Goal: Communication & Community: Answer question/provide support

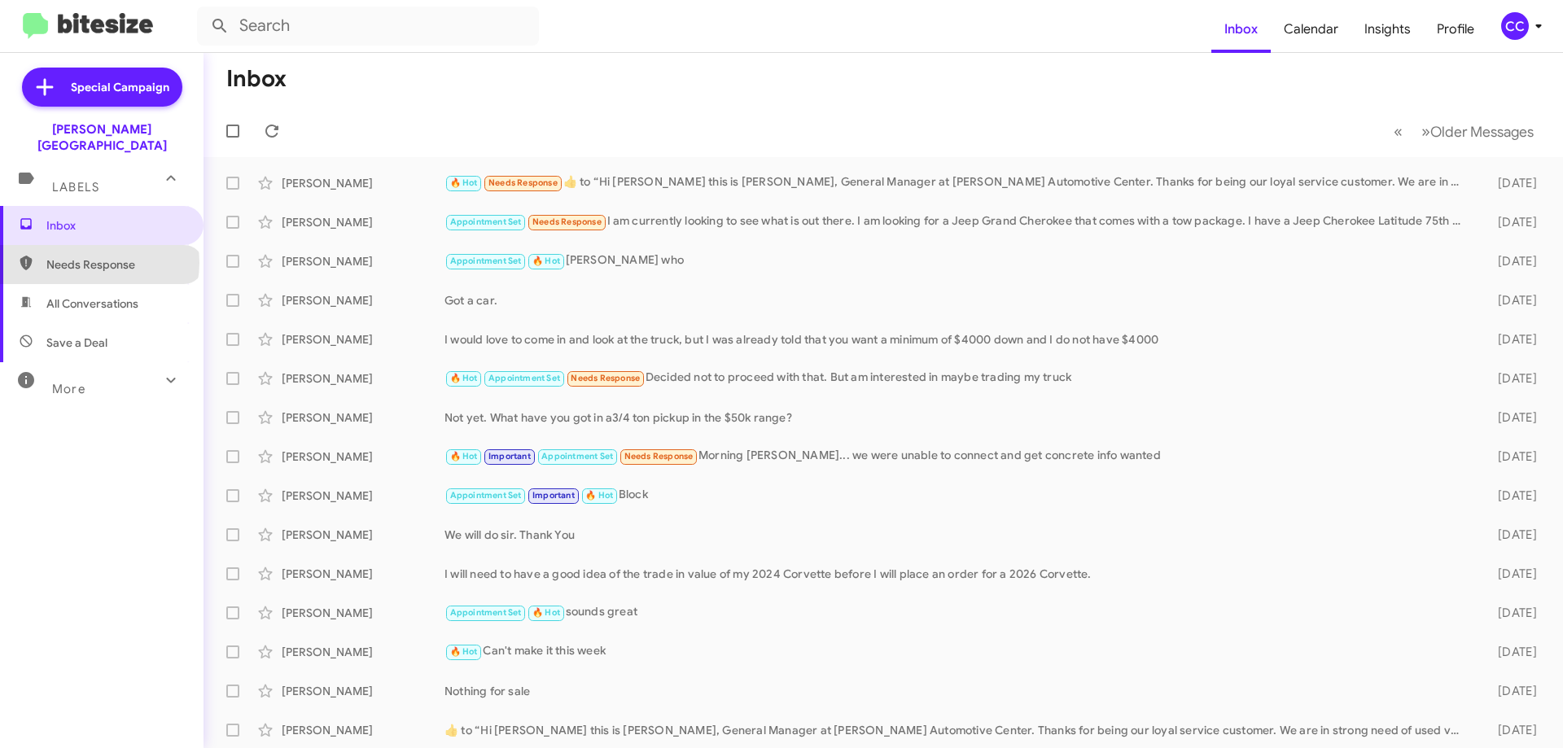
click at [99, 256] on span "Needs Response" at bounding box center [115, 264] width 138 height 16
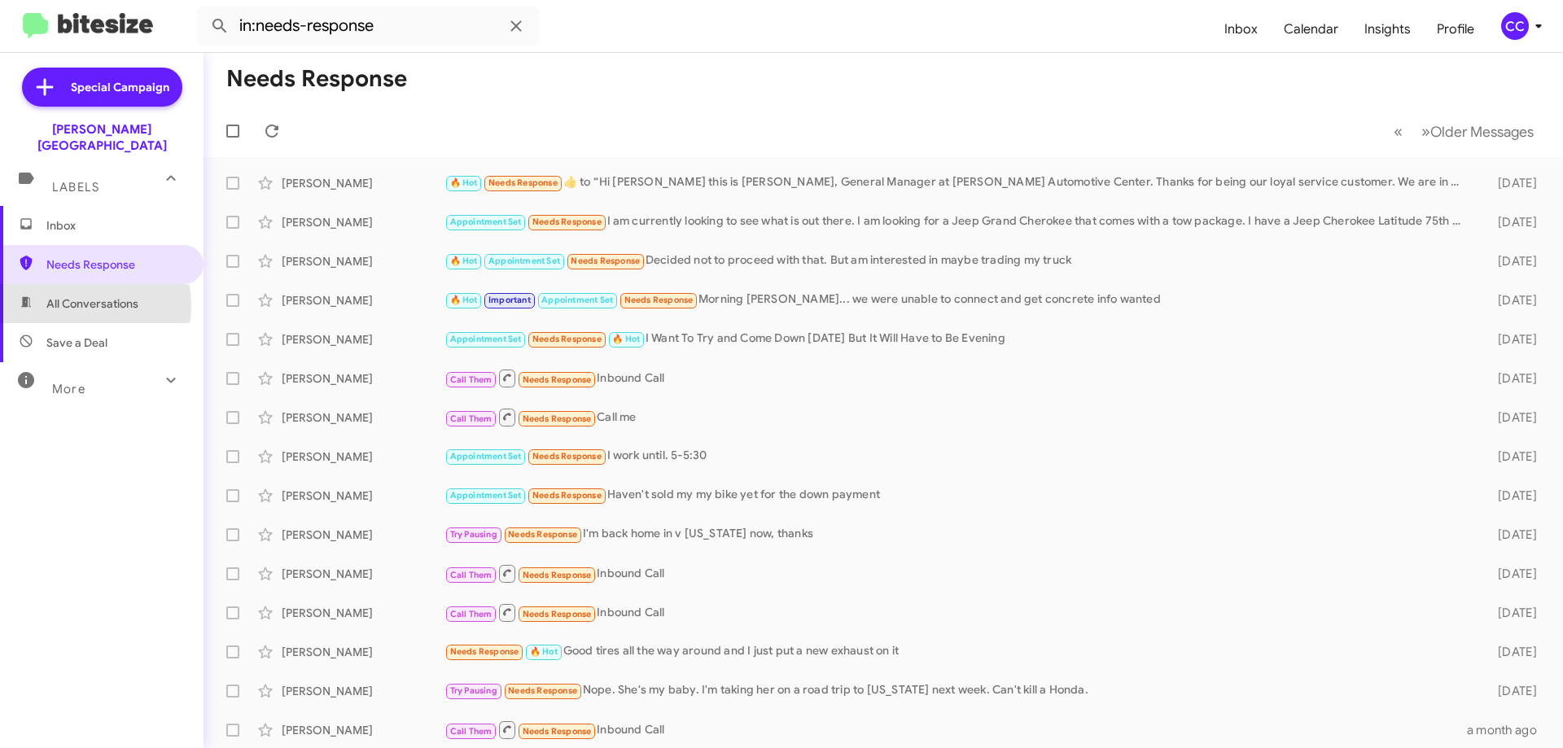
click at [78, 296] on span "All Conversations" at bounding box center [92, 304] width 92 height 16
type input "in:all-conversations"
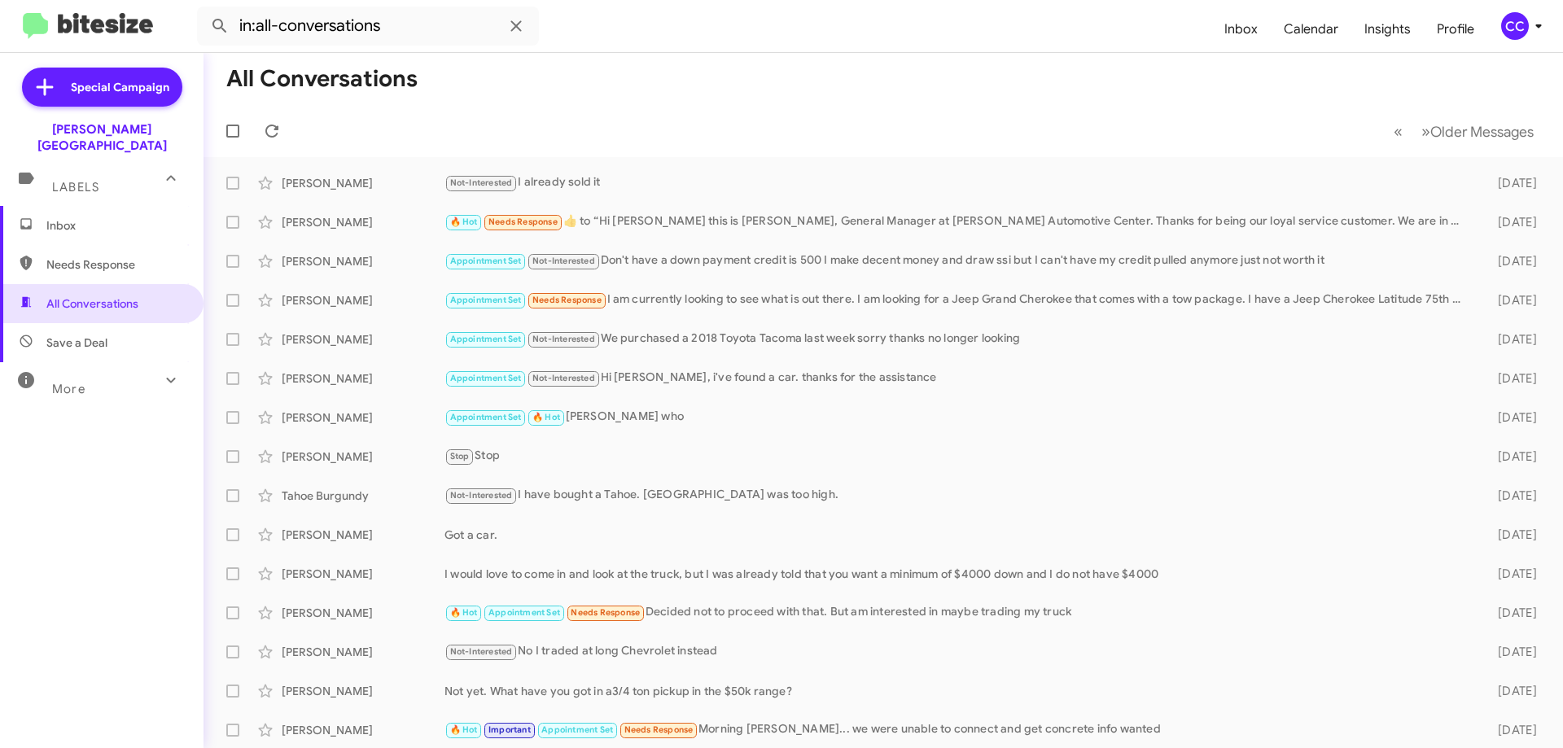
click at [68, 217] on span "Inbox" at bounding box center [115, 225] width 138 height 16
